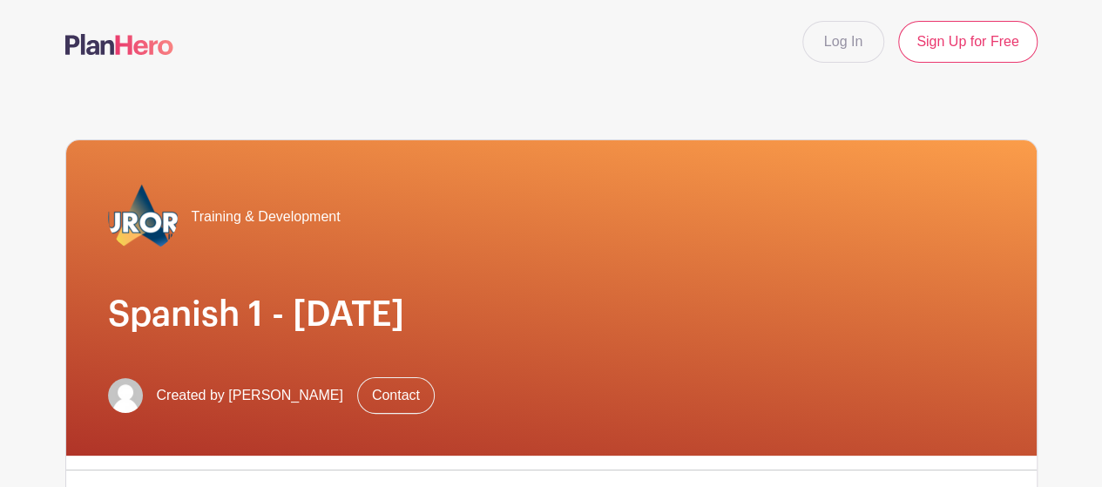
click at [94, 39] on img at bounding box center [119, 44] width 108 height 21
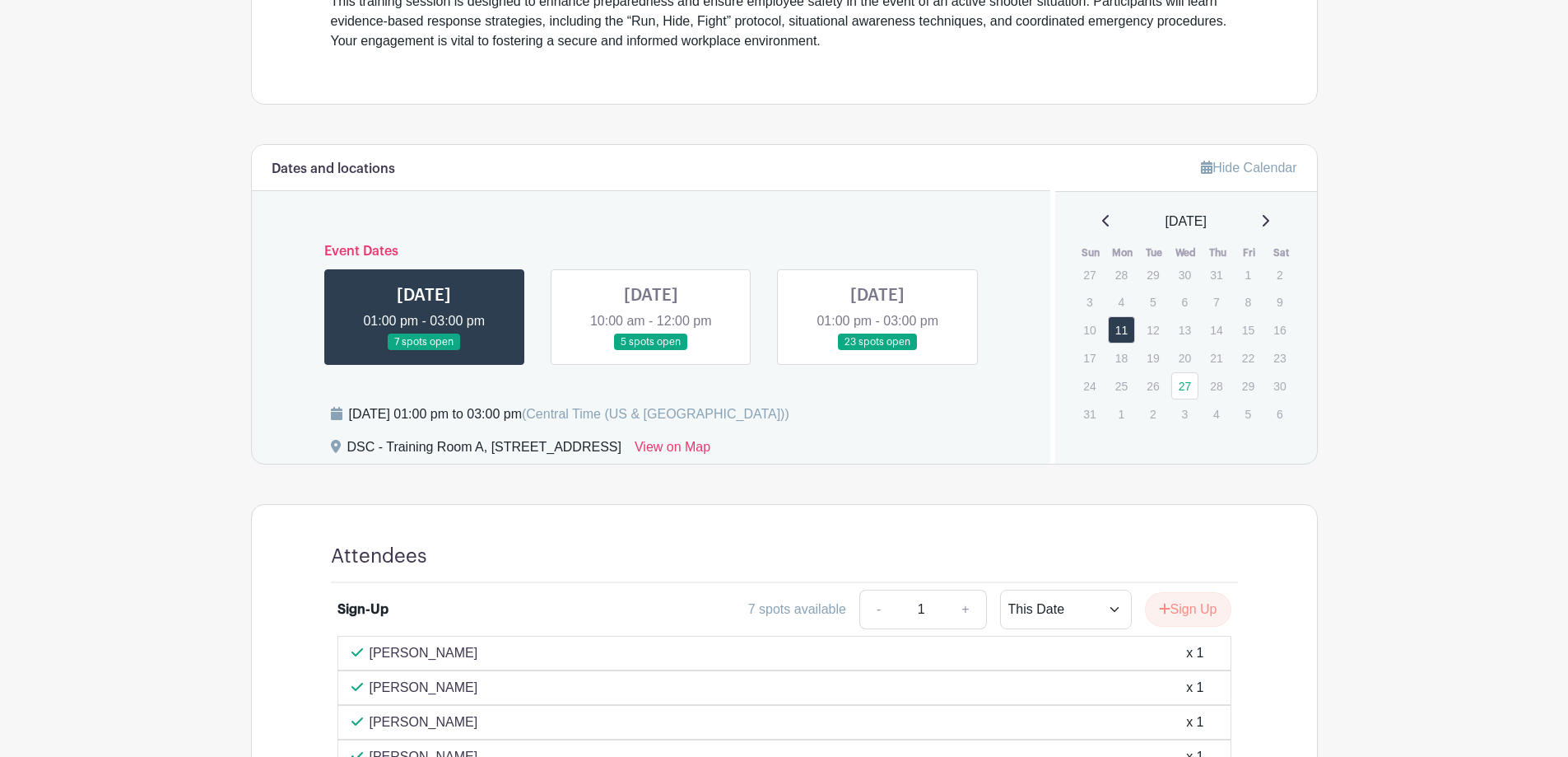
scroll to position [330, 0]
